Goal: Task Accomplishment & Management: Manage account settings

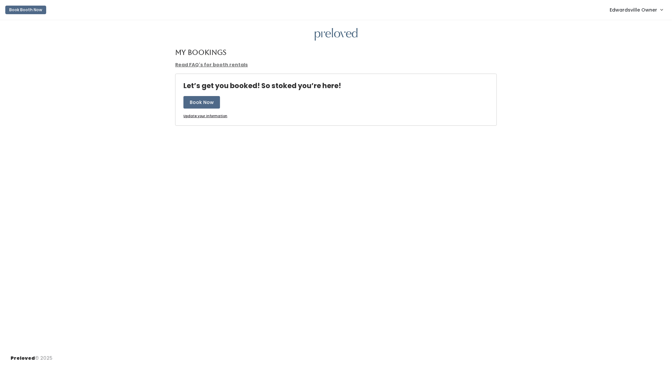
click at [628, 12] on span "Edwardsville Owner" at bounding box center [634, 9] width 48 height 7
click at [640, 22] on link "Admin Home" at bounding box center [639, 26] width 59 height 12
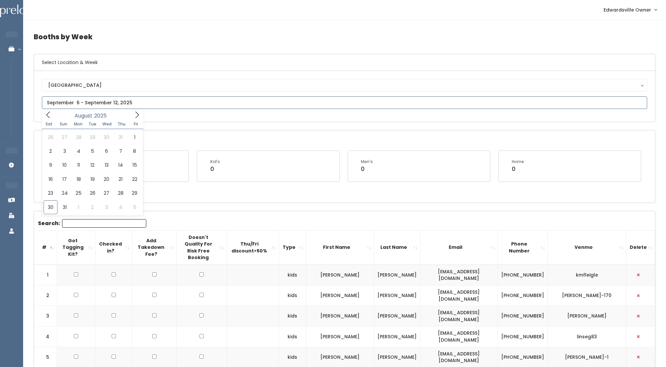
click at [106, 108] on input "text" at bounding box center [344, 102] width 605 height 13
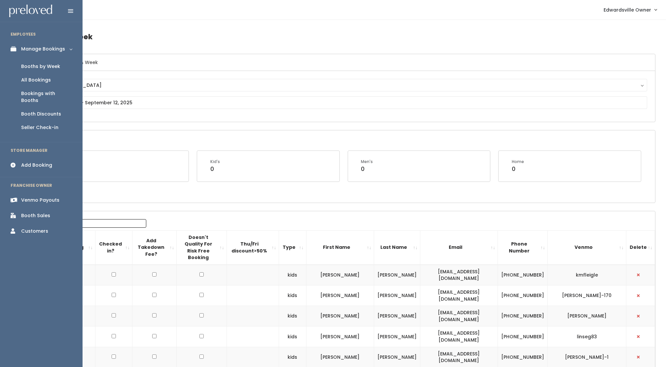
click at [25, 197] on div "Venmo Payouts" at bounding box center [40, 200] width 38 height 7
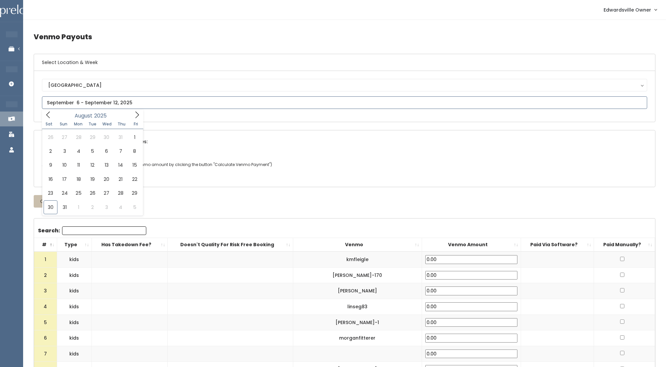
click at [81, 103] on input "text" at bounding box center [344, 102] width 605 height 13
type input "[DATE] to [DATE]"
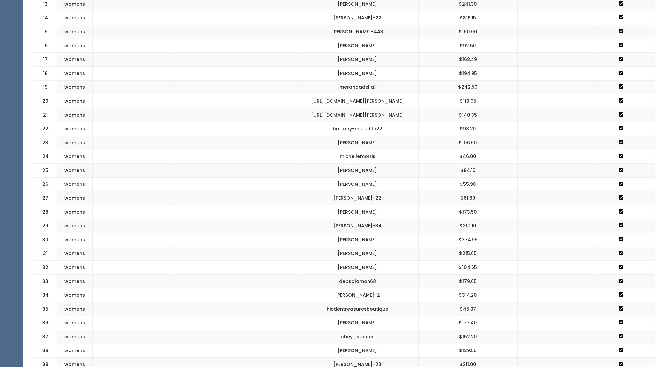
scroll to position [683, 0]
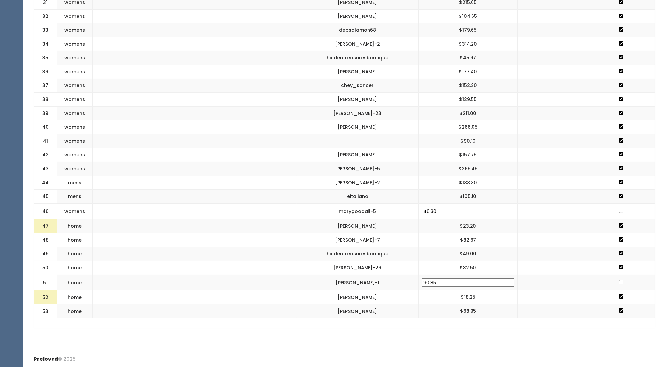
click at [619, 283] on input "checkbox" at bounding box center [621, 282] width 4 height 4
checkbox input "true"
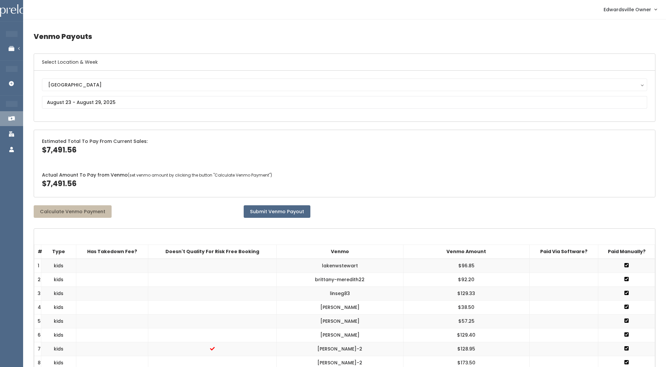
scroll to position [0, 0]
